Goal: Task Accomplishment & Management: Manage account settings

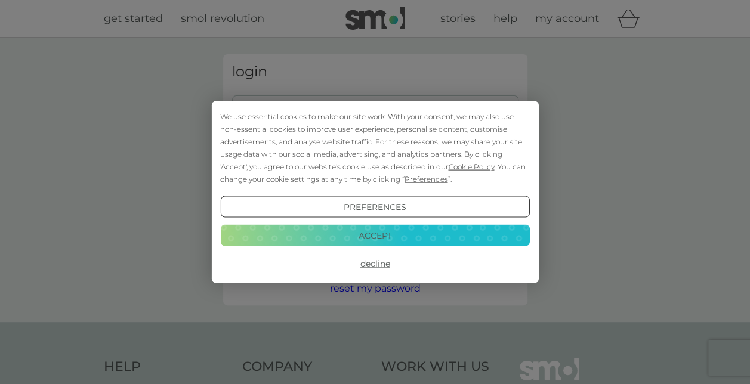
click at [401, 234] on button "Accept" at bounding box center [374, 234] width 309 height 21
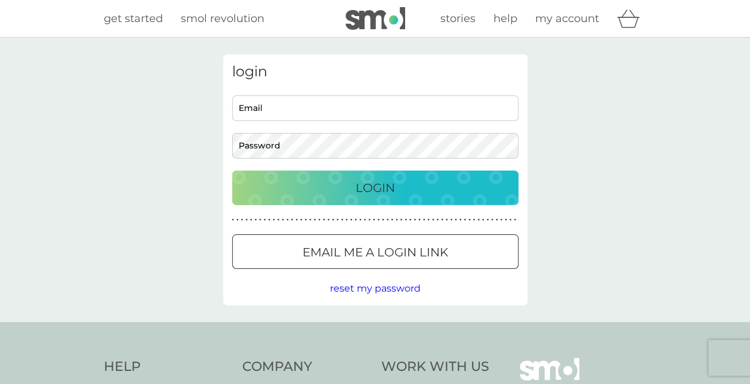
click at [506, 110] on keeper-lock "Open Keeper Popup" at bounding box center [505, 108] width 14 height 14
click at [339, 103] on input "Email" at bounding box center [375, 108] width 286 height 26
click at [340, 109] on input "[EMAIL_ADDRESS][DOMAIN_NAME]," at bounding box center [375, 108] width 286 height 26
type input "[EMAIL_ADDRESS][DOMAIN_NAME]"
click at [232, 171] on button "Login" at bounding box center [375, 188] width 286 height 35
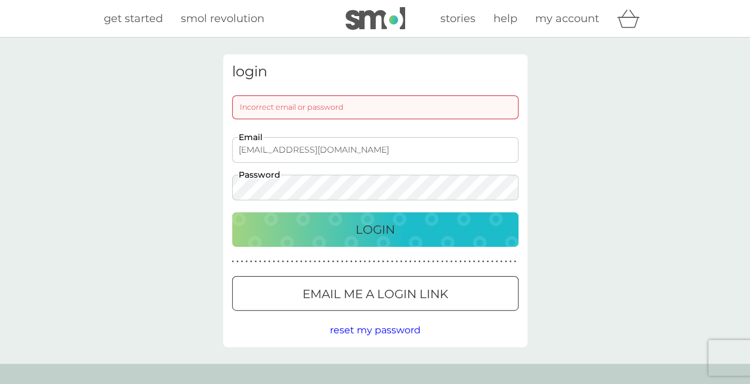
click at [210, 185] on div "login Incorrect email or password [EMAIL_ADDRESS][DOMAIN_NAME] Email Password L…" at bounding box center [375, 201] width 750 height 326
click at [219, 191] on div "login Incorrect email or password [EMAIL_ADDRESS][DOMAIN_NAME] Email Password L…" at bounding box center [375, 200] width 322 height 293
click at [341, 227] on div "Login" at bounding box center [375, 229] width 262 height 19
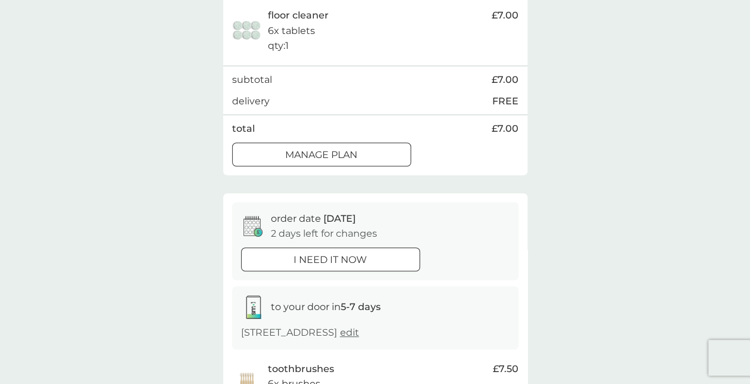
scroll to position [239, 0]
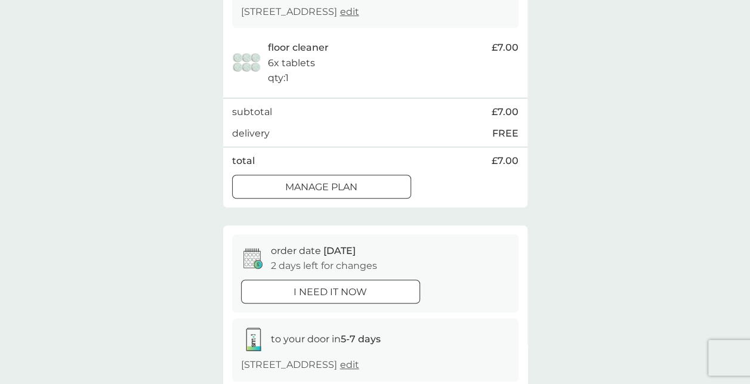
click at [300, 184] on div at bounding box center [321, 187] width 43 height 13
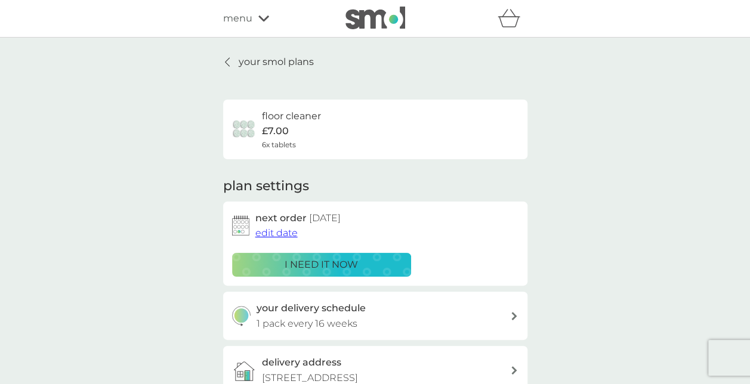
click at [280, 236] on span "edit date" at bounding box center [276, 232] width 42 height 11
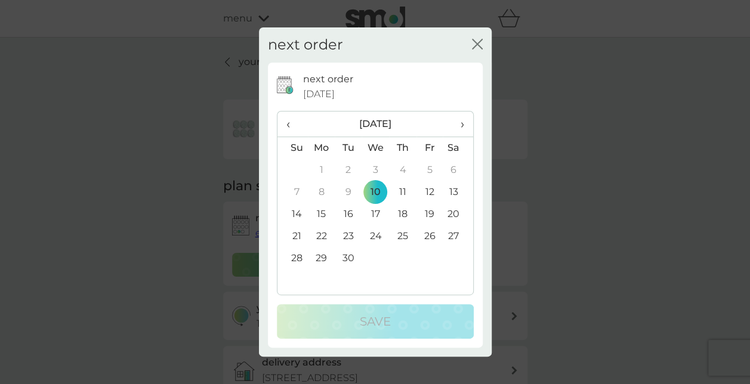
click at [462, 120] on span "›" at bounding box center [457, 124] width 12 height 25
click at [375, 217] on td "15" at bounding box center [374, 214] width 27 height 22
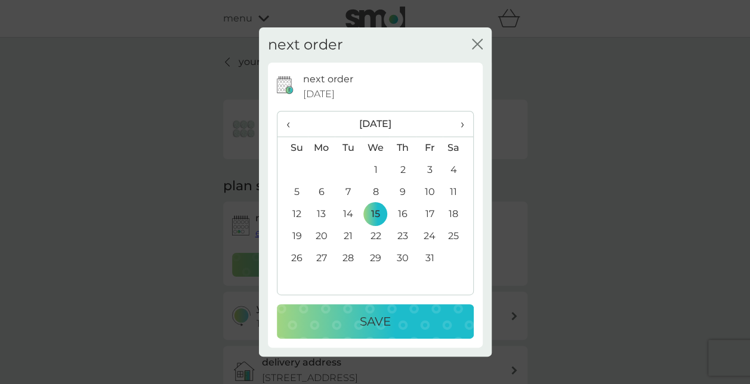
click at [382, 317] on p "Save" at bounding box center [375, 321] width 31 height 19
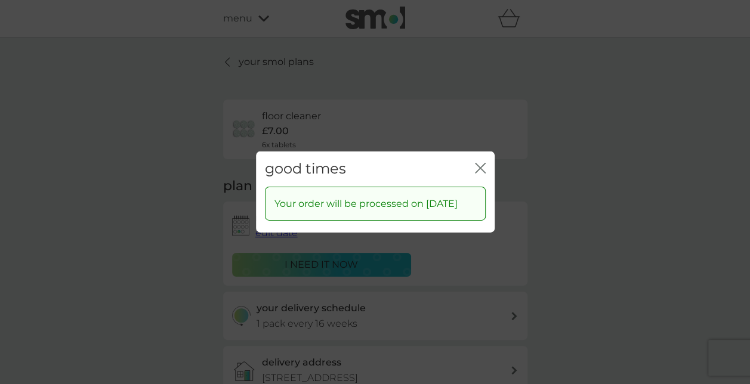
click at [481, 163] on icon "close" at bounding box center [480, 168] width 11 height 11
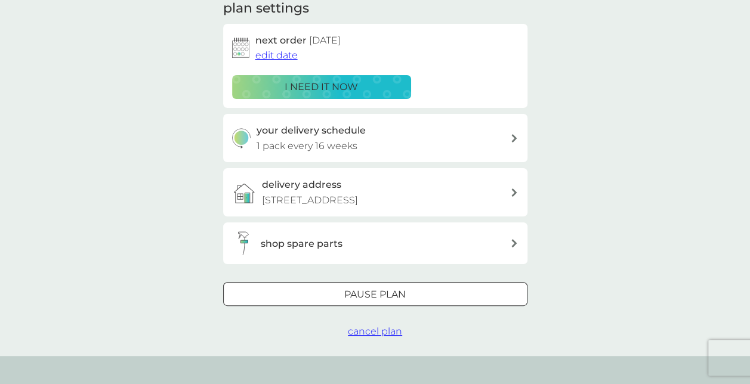
scroll to position [239, 0]
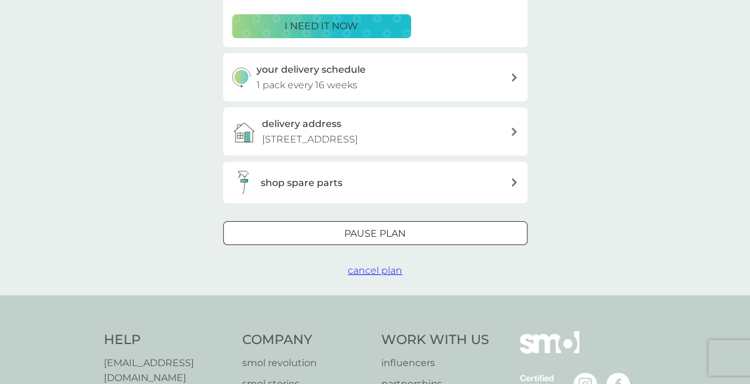
click at [311, 181] on h3 "shop spare parts" at bounding box center [302, 183] width 82 height 16
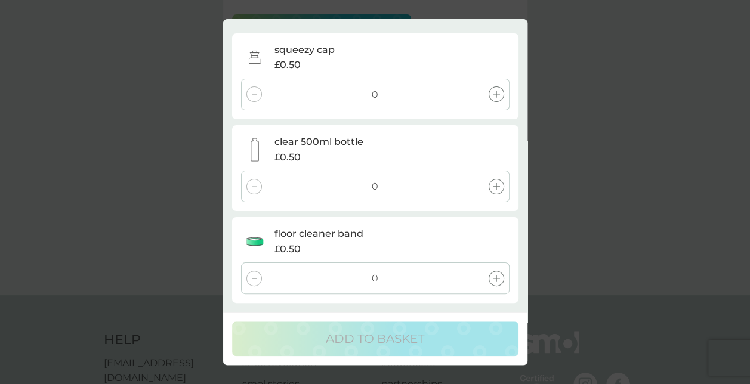
scroll to position [0, 0]
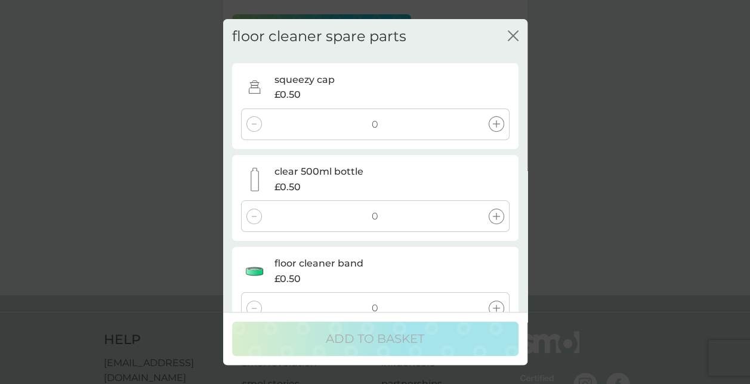
click at [516, 36] on icon "close" at bounding box center [513, 35] width 11 height 11
